Goal: Task Accomplishment & Management: Manage account settings

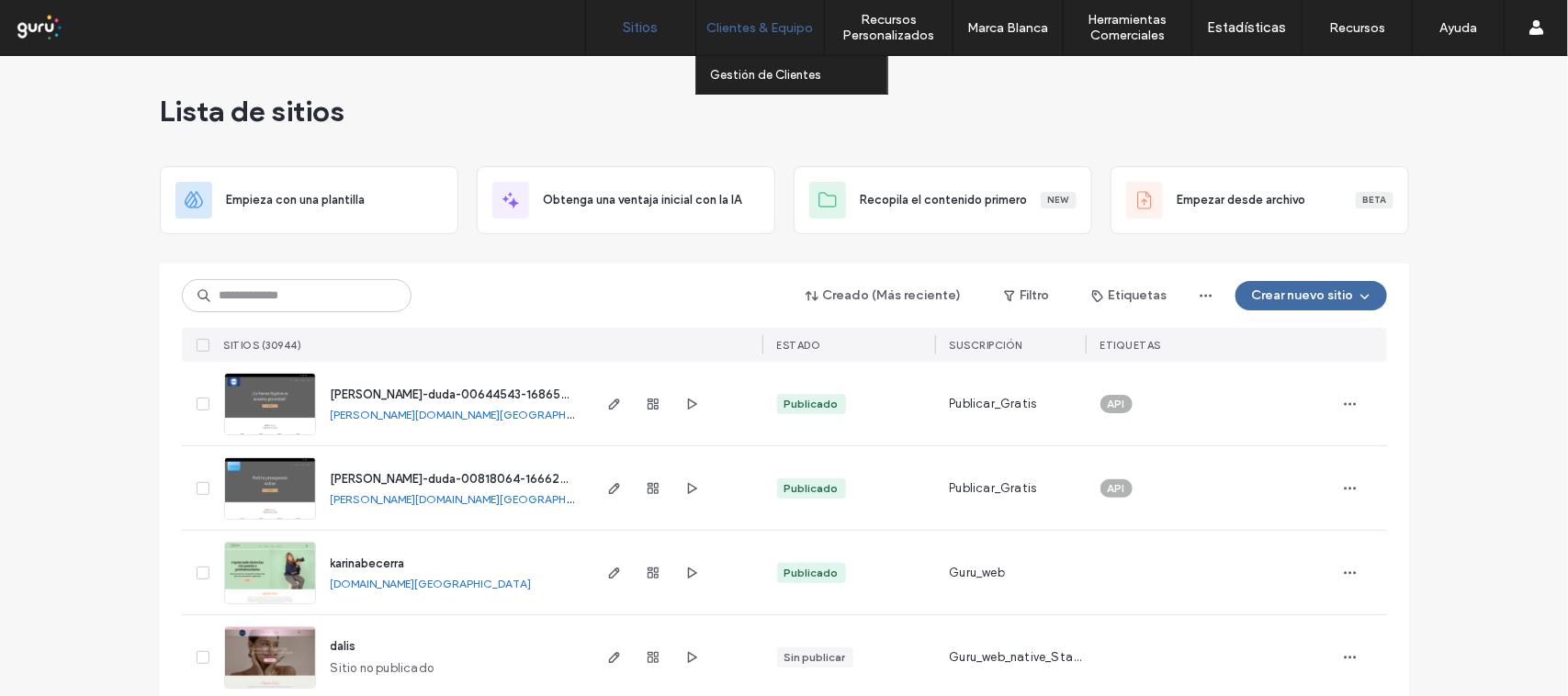
click at [788, 5] on div "Clientes & Equipo" at bounding box center [759, 28] width 127 height 55
click at [777, 62] on link "Gestión de Clientes" at bounding box center [799, 75] width 178 height 37
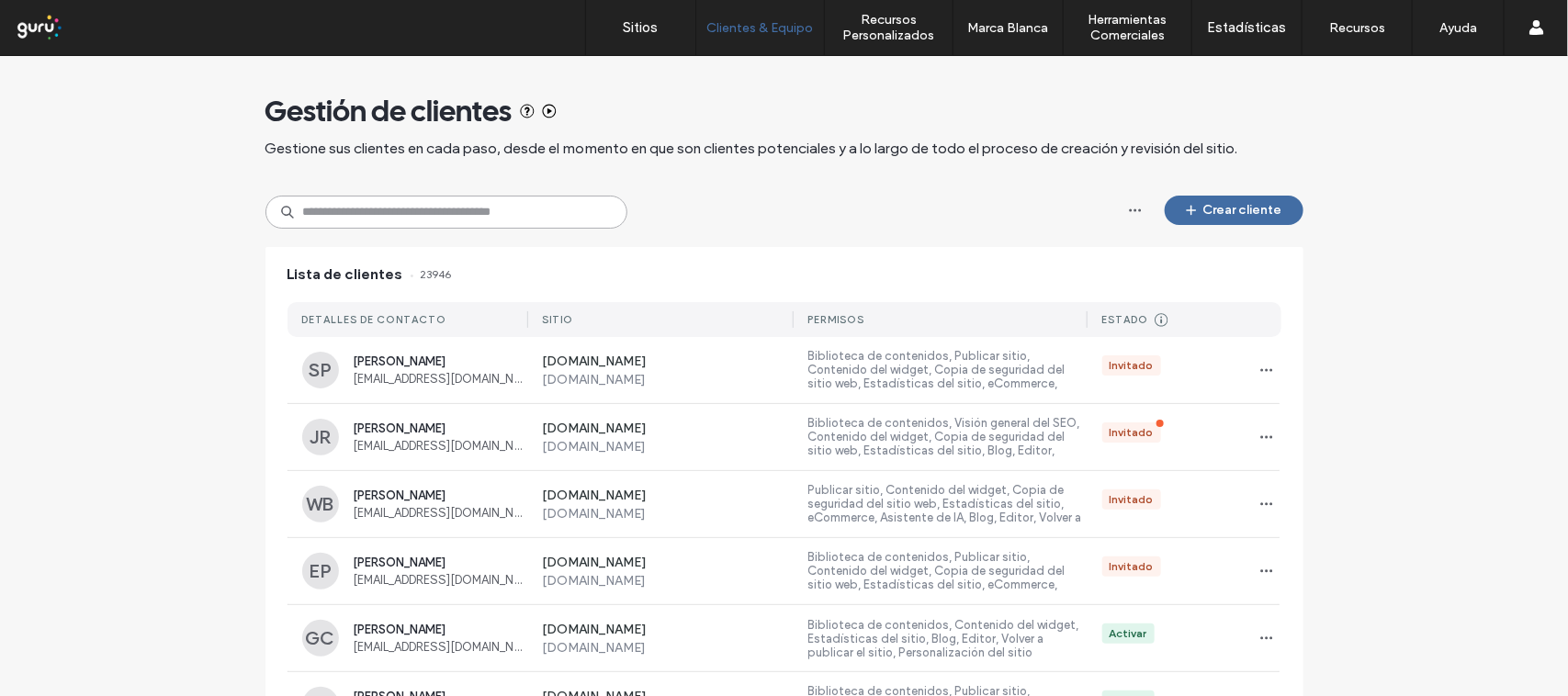
click at [527, 200] on input at bounding box center [446, 212] width 362 height 34
paste input "**********"
type input "**********"
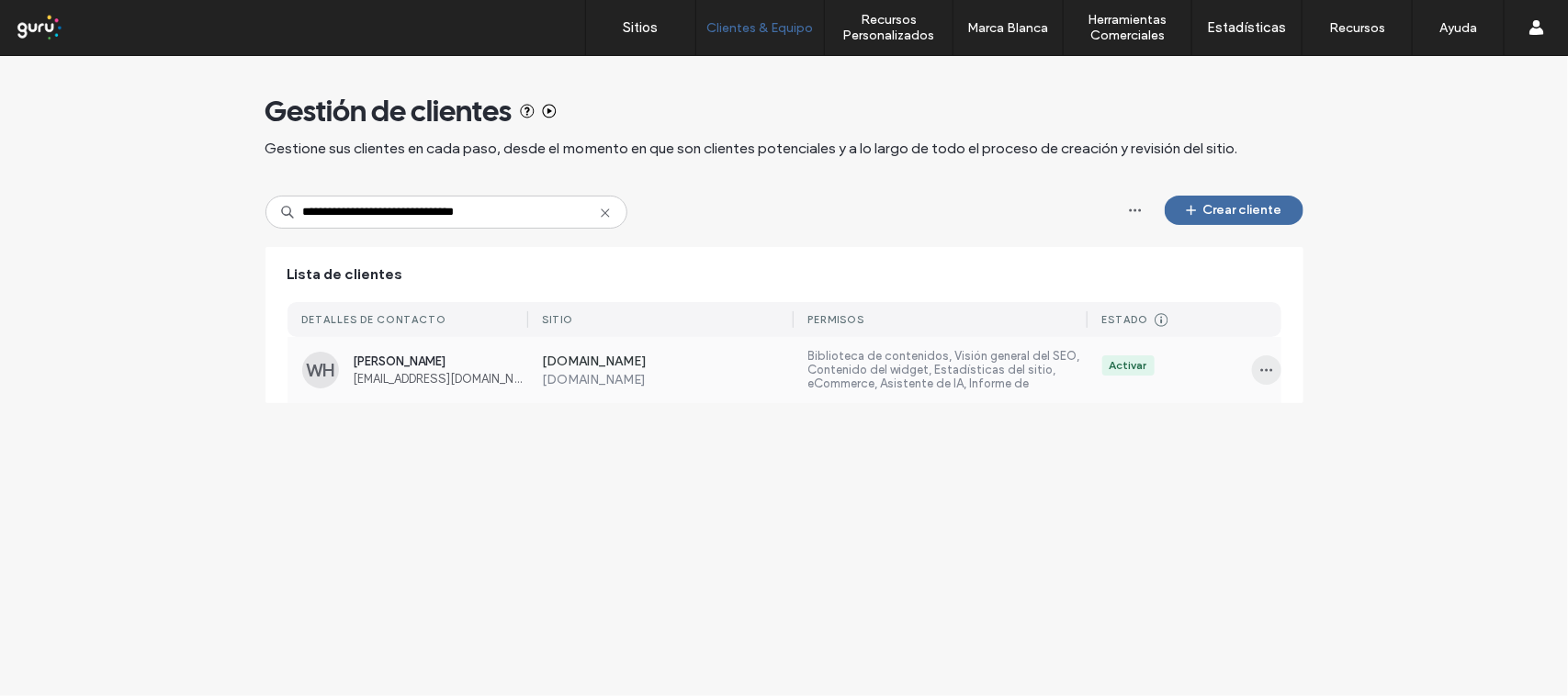
click at [1265, 377] on icon "button" at bounding box center [1266, 370] width 15 height 15
click at [1321, 457] on span "Administrar el acceso" at bounding box center [1349, 453] width 118 height 19
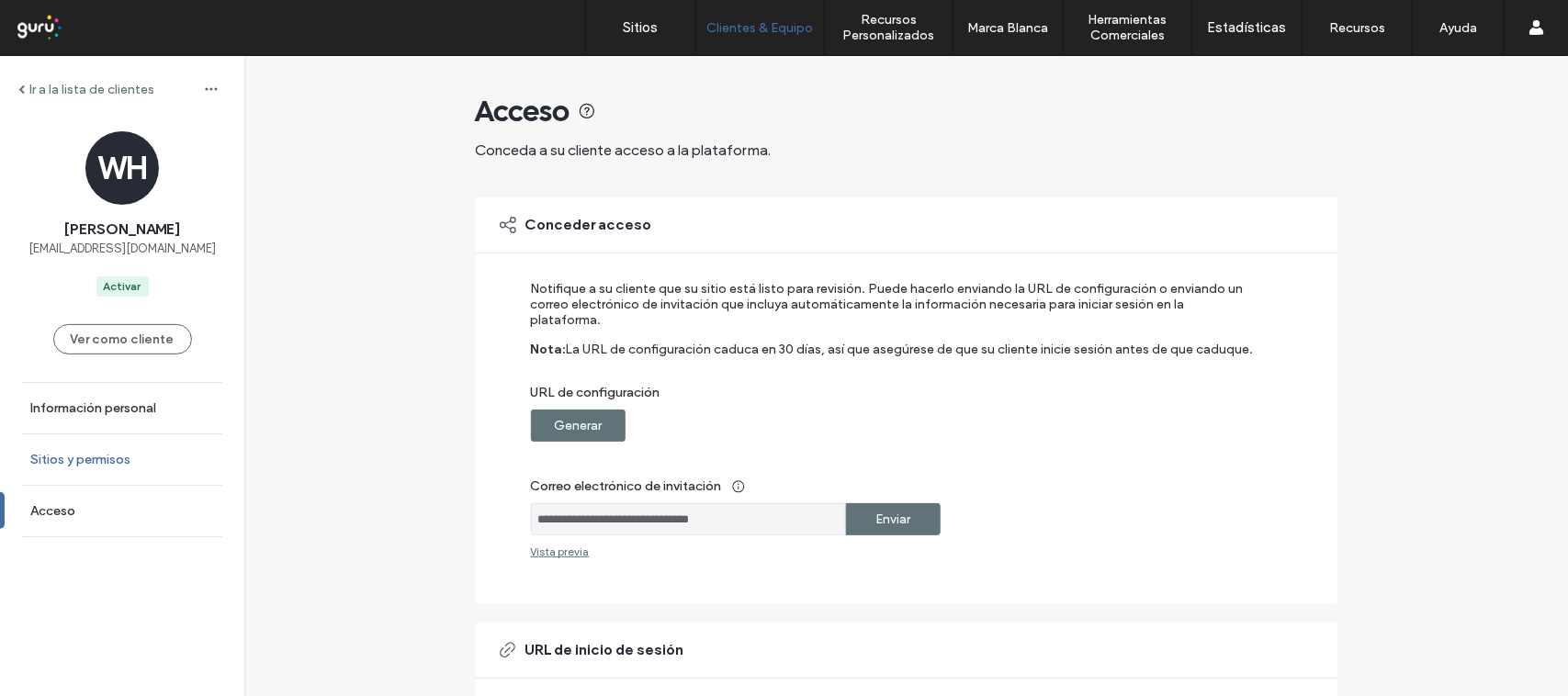
click at [112, 462] on label "Sitios y permisos" at bounding box center [81, 459] width 101 height 16
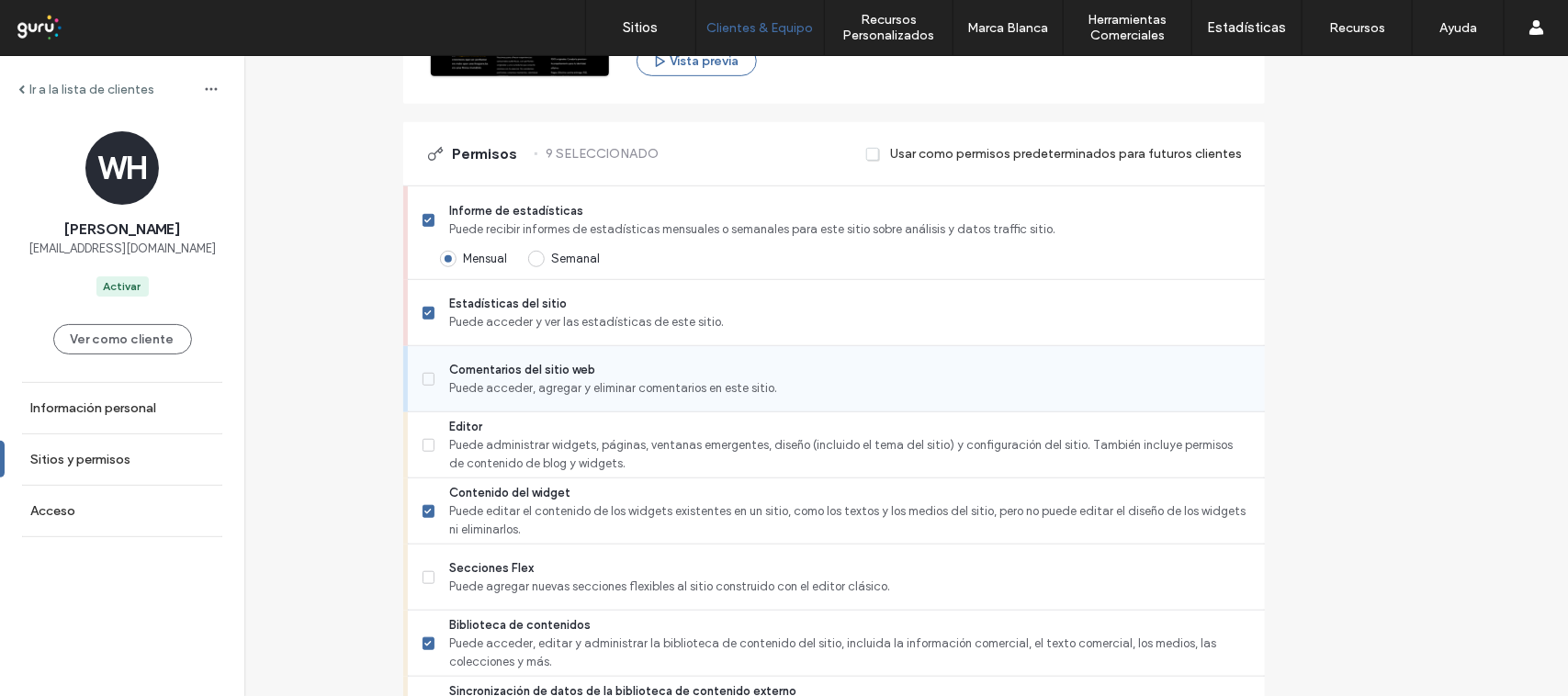
scroll to position [689, 0]
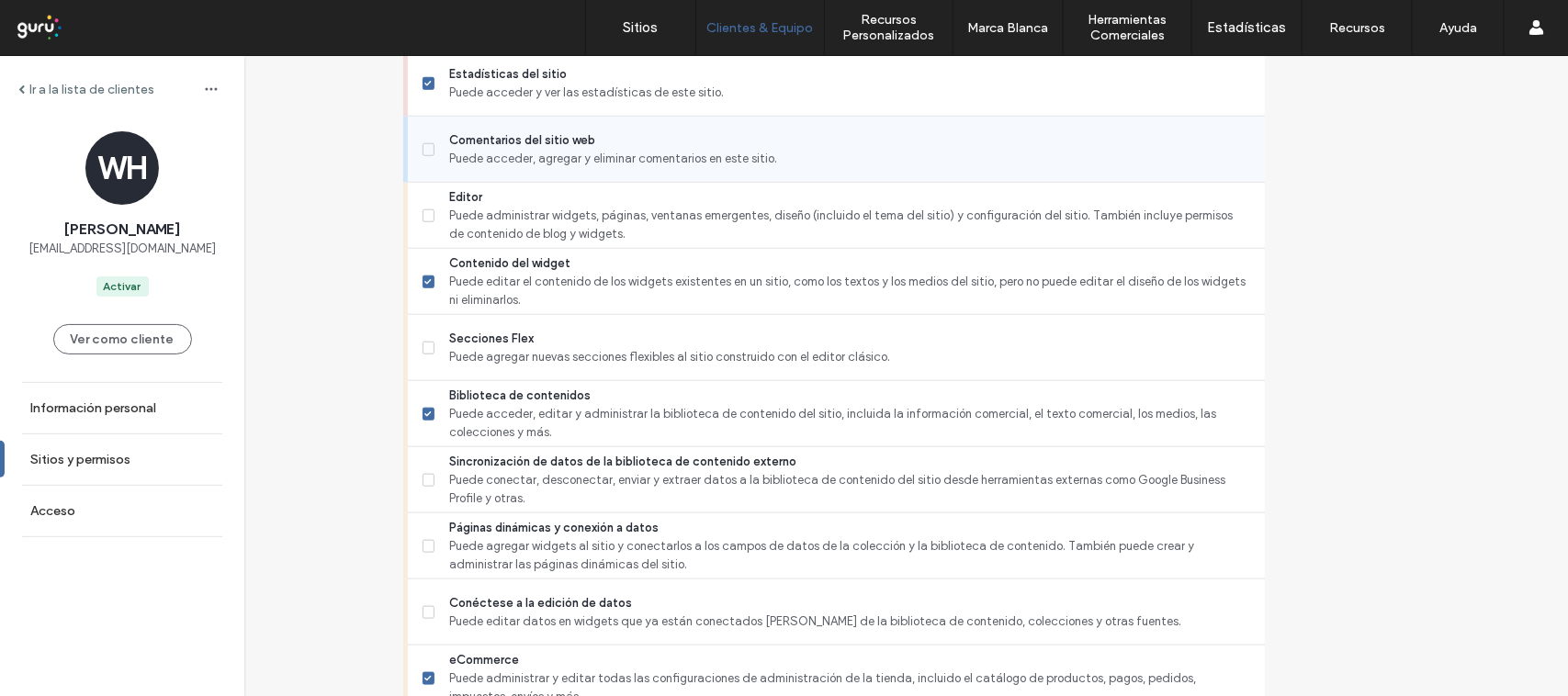
click at [483, 153] on label "Comentarios del sitio web Puede acceder, agregar y eliminar comentarios en este…" at bounding box center [836, 149] width 827 height 36
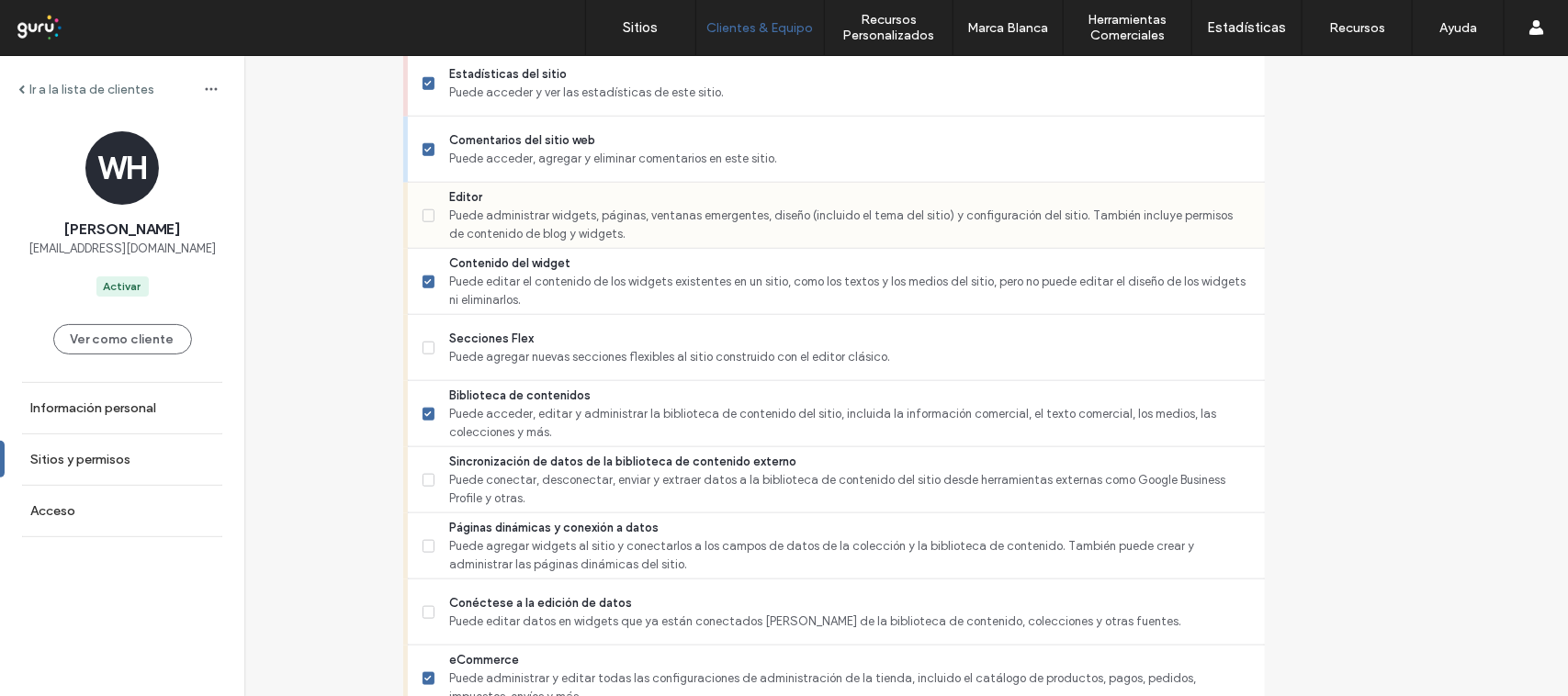
scroll to position [803, 0]
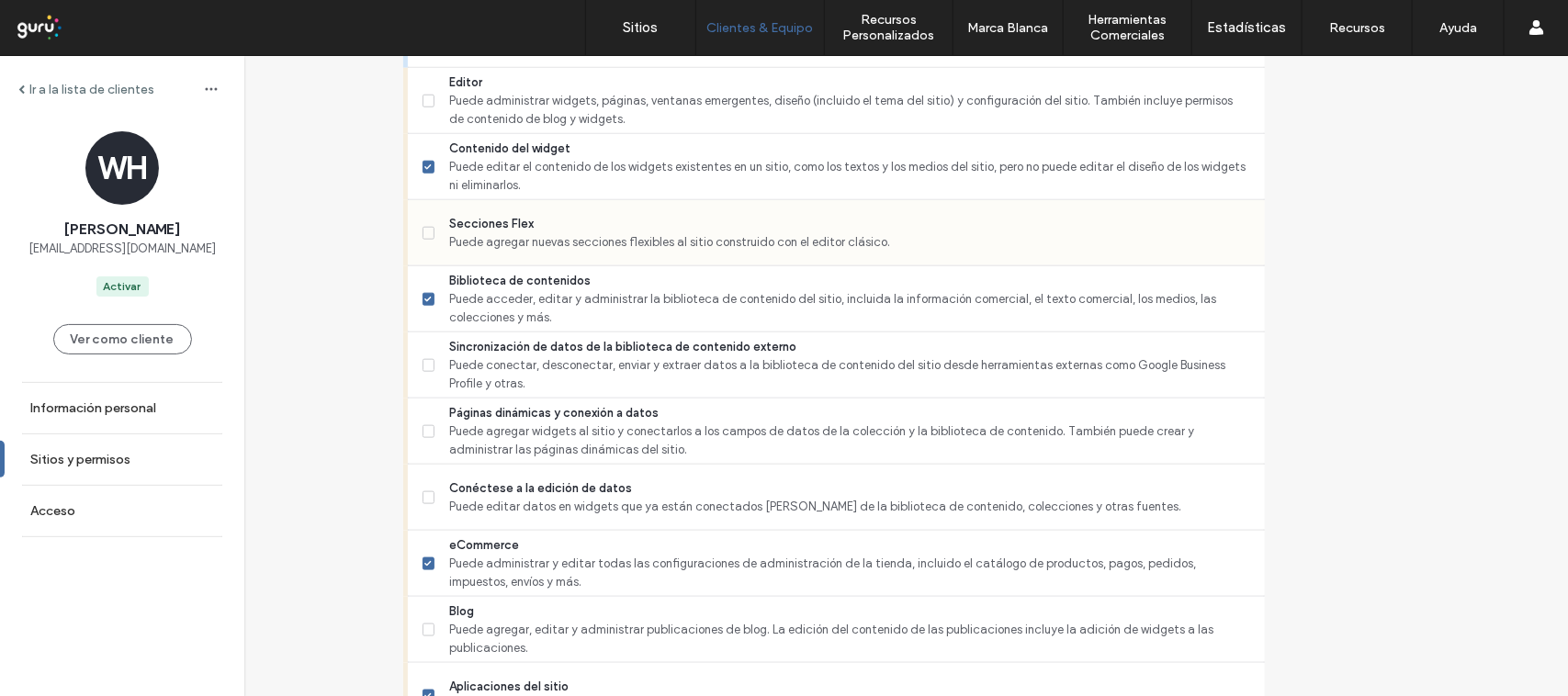
click at [483, 239] on label "Secciones Flex Puede agregar nuevas secciones flexibles al sitio construido con…" at bounding box center [836, 233] width 827 height 36
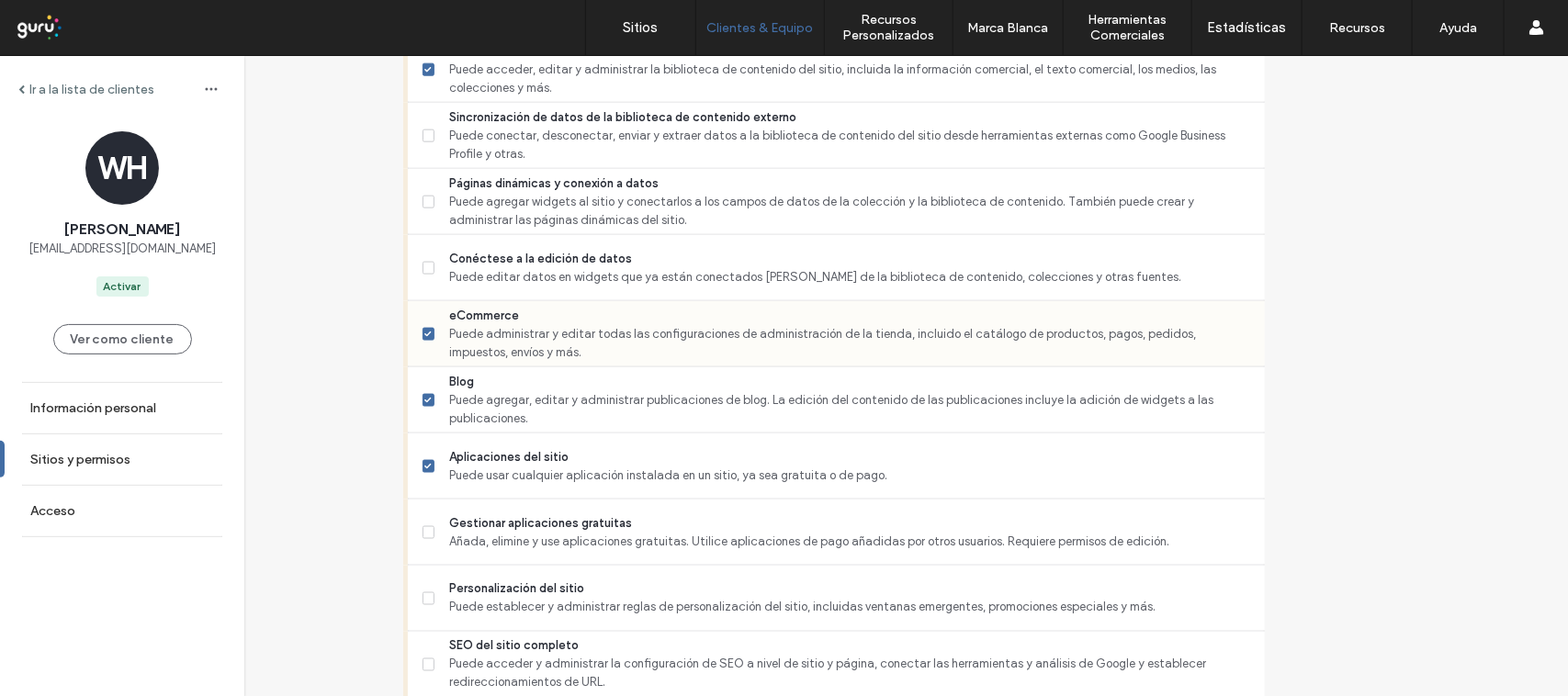
scroll to position [1148, 0]
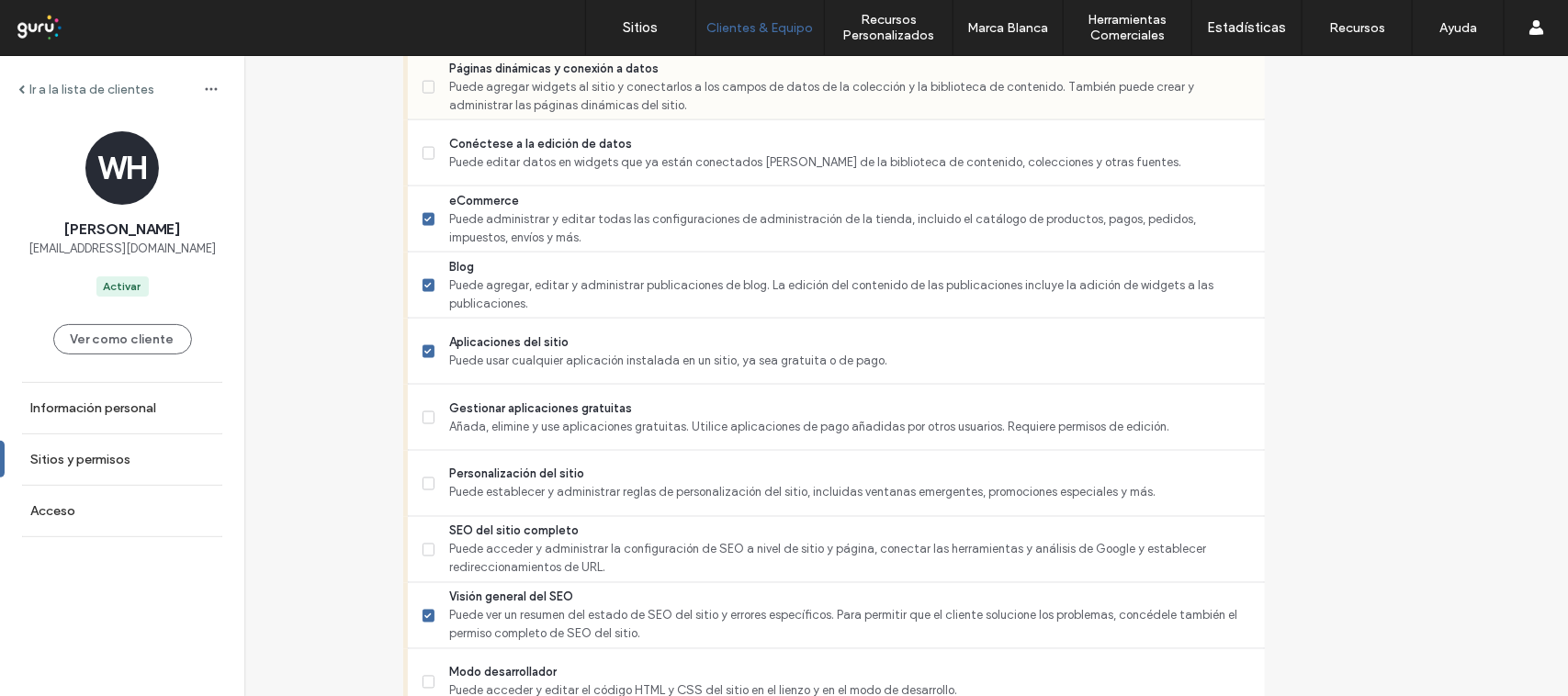
click at [436, 86] on span at bounding box center [429, 87] width 13 height 13
click at [494, 416] on span "Gestionar aplicaciones gratuitas" at bounding box center [849, 408] width 800 height 19
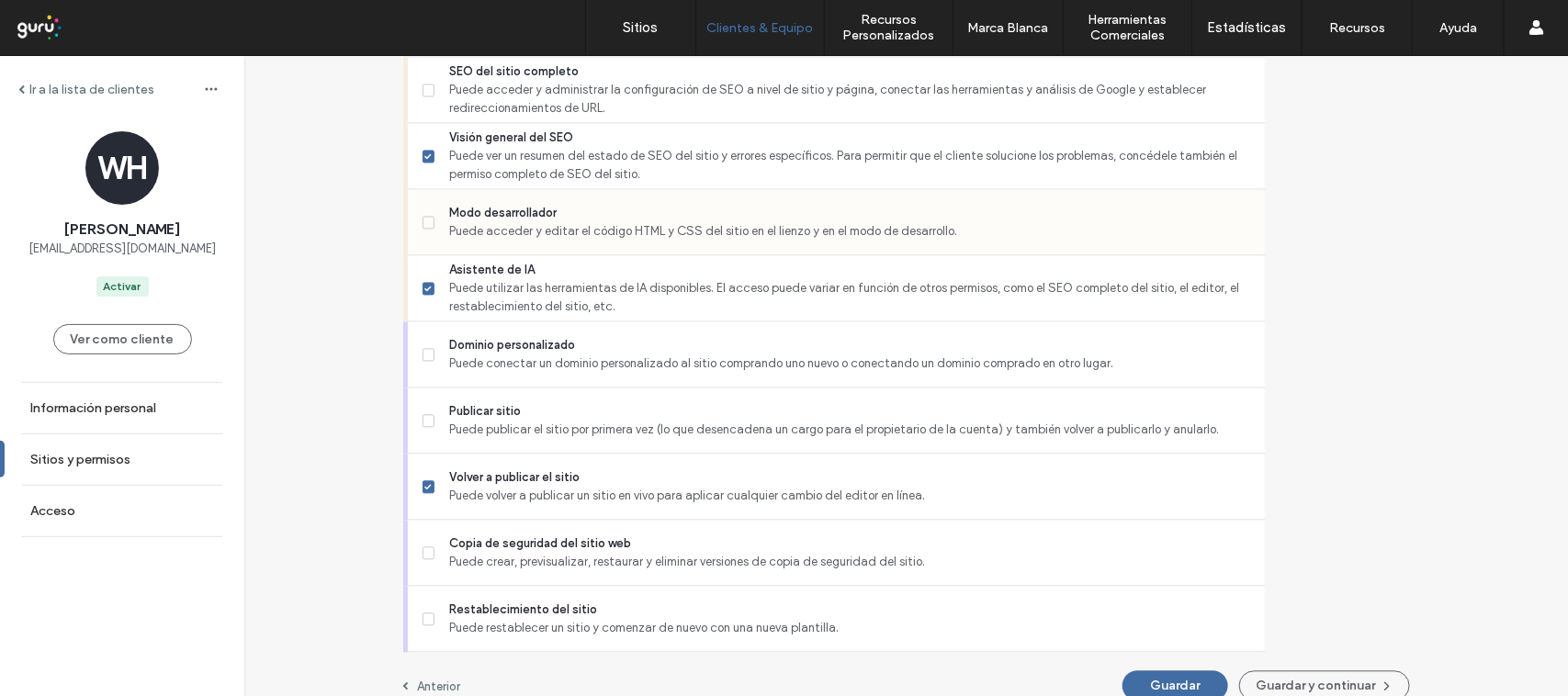
scroll to position [1631, 0]
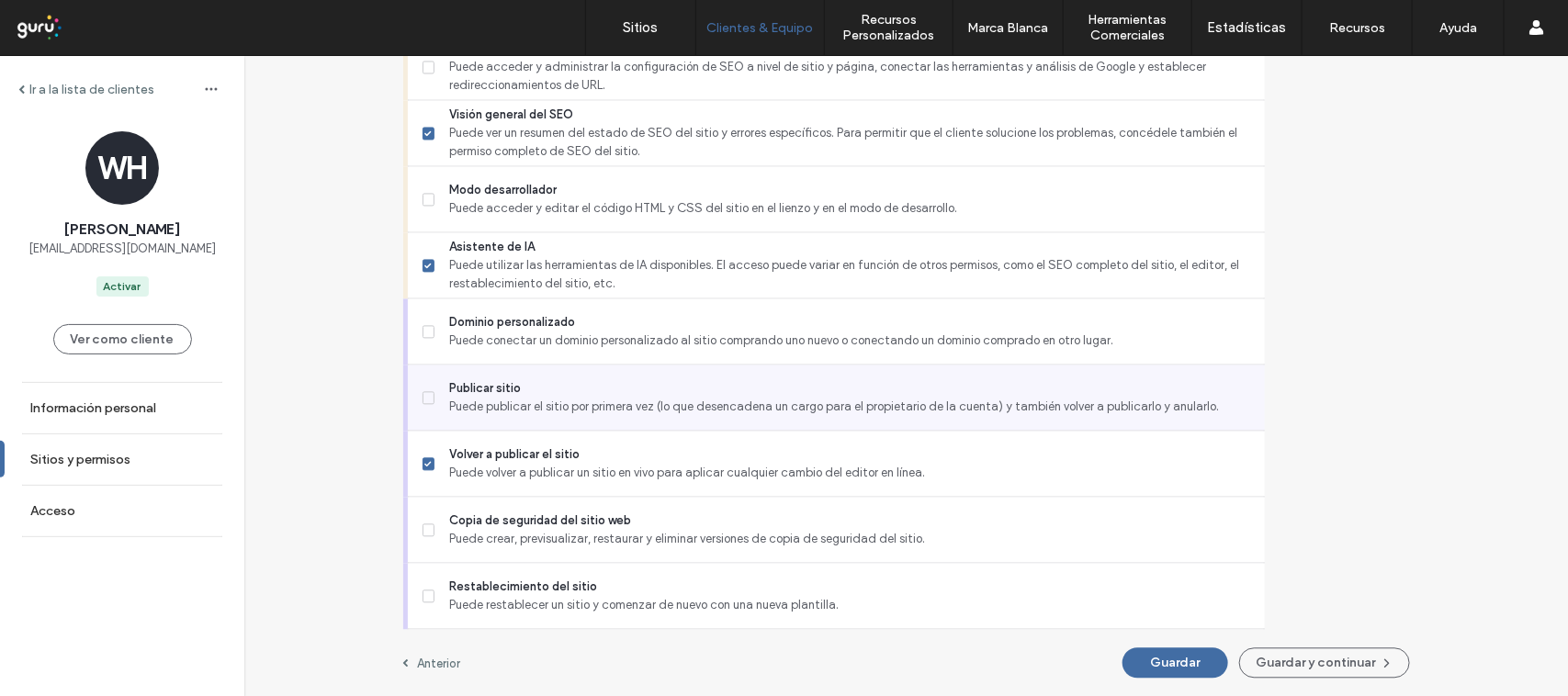
click at [497, 406] on span "Puede publicar el sitio por primera vez (lo que desencadena un cargo para el pr…" at bounding box center [849, 406] width 800 height 19
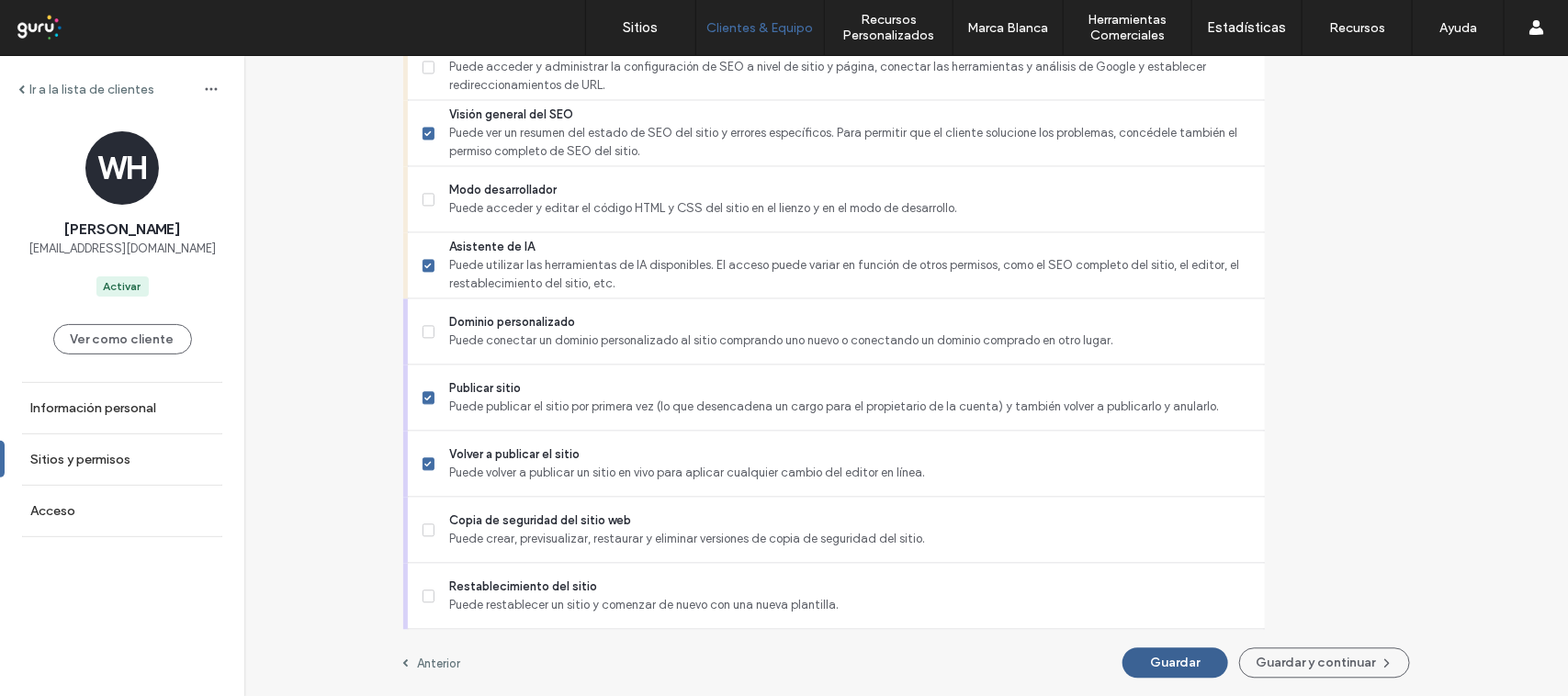
click at [1122, 664] on button "Guardar" at bounding box center [1175, 662] width 106 height 31
